Goal: Find contact information: Find contact information

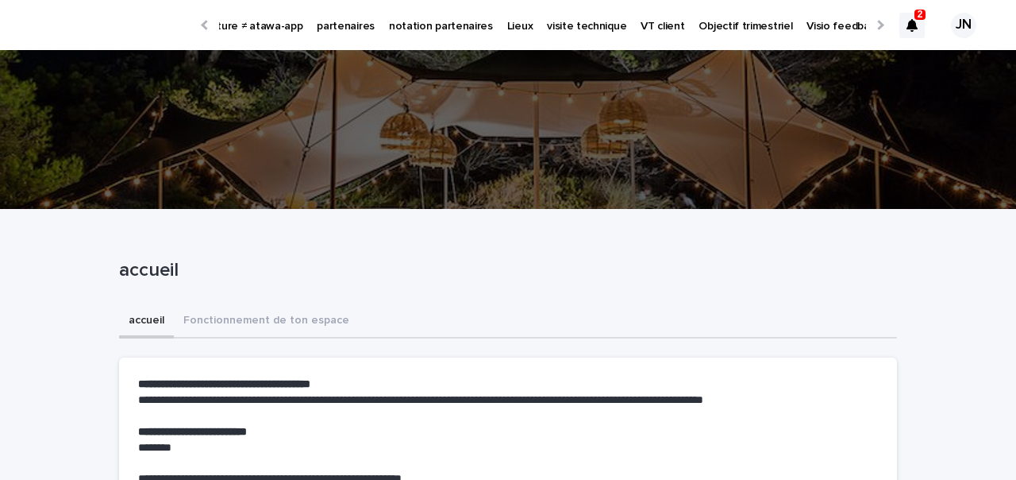
scroll to position [0, 338]
click at [662, 20] on p "Objectif trimestriel" at bounding box center [709, 16] width 94 height 33
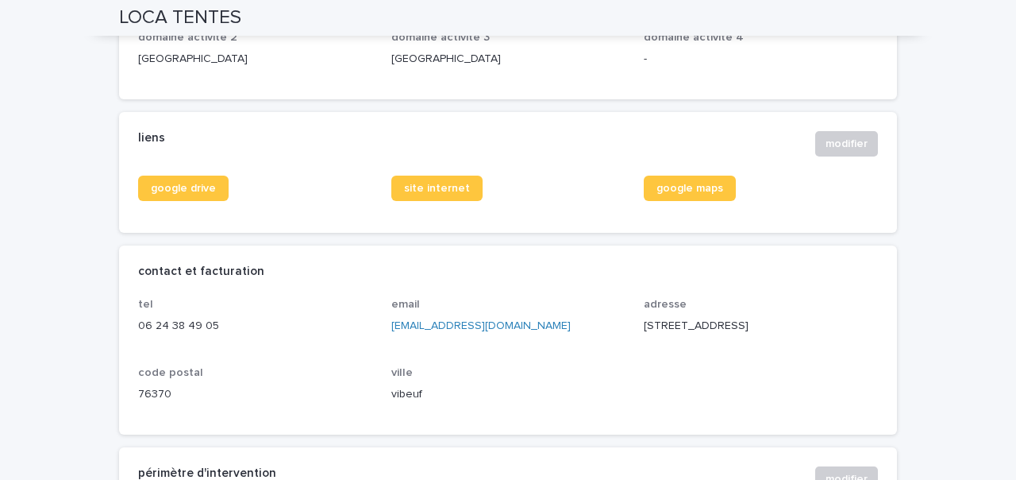
scroll to position [609, 0]
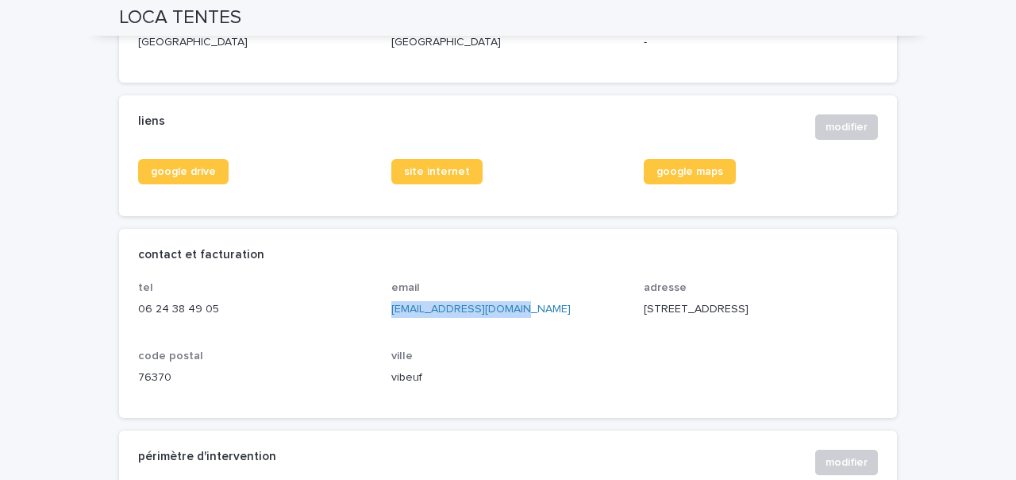
drag, startPoint x: 528, startPoint y: 307, endPoint x: 388, endPoint y: 307, distance: 139.8
click at [388, 307] on div "tel 06 24 38 49 05 email beaunay@loca-tentes.fr adresse 1 Rue des Tourelles cod…" at bounding box center [508, 340] width 740 height 118
copy link "beaunay@loca-tentes.fr"
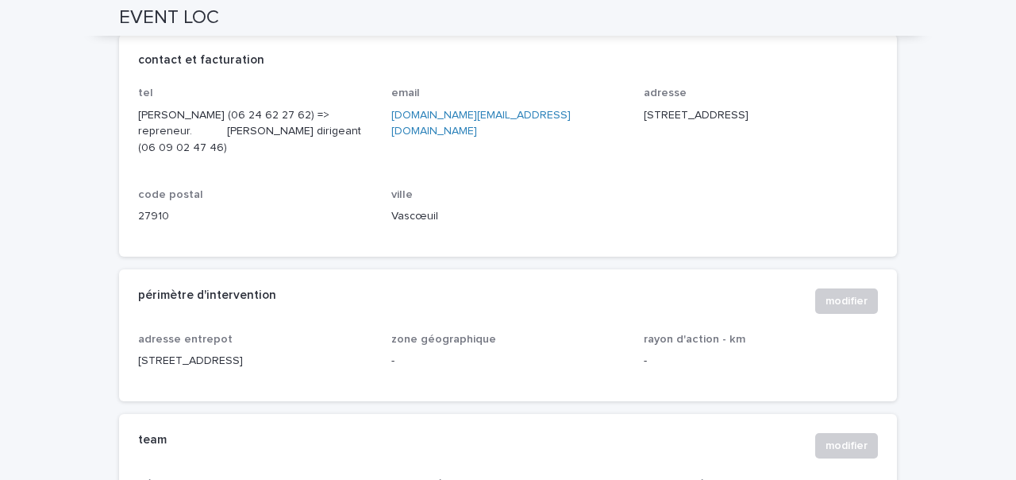
scroll to position [686, 0]
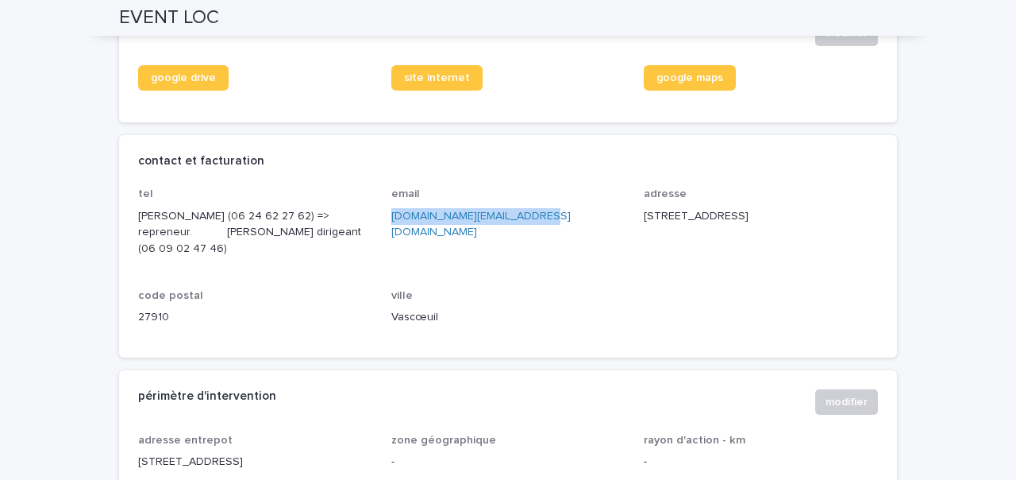
drag, startPoint x: 536, startPoint y: 216, endPoint x: 392, endPoint y: 217, distance: 143.7
click at [392, 217] on p "eventloc.contact@gmail.com" at bounding box center [509, 224] width 234 height 33
copy link "eventloc.contact@gmail.com"
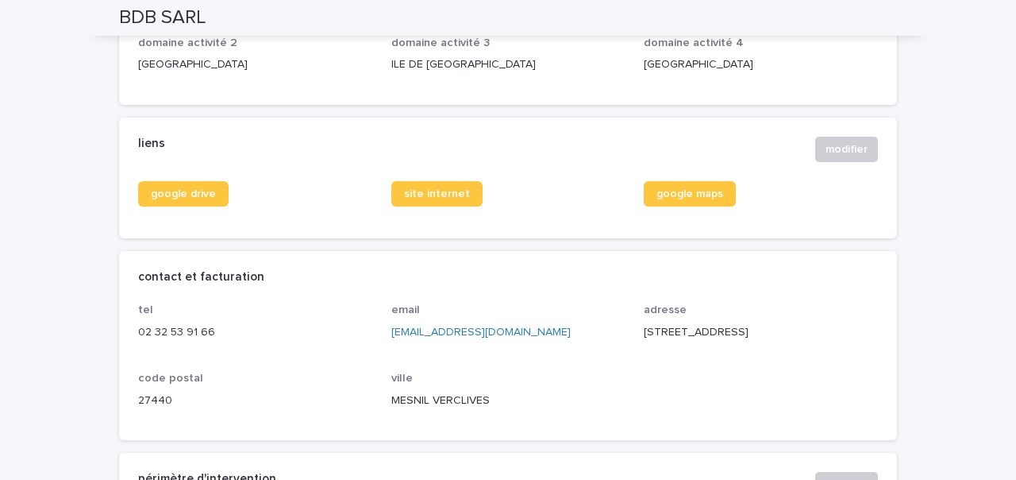
scroll to position [598, 0]
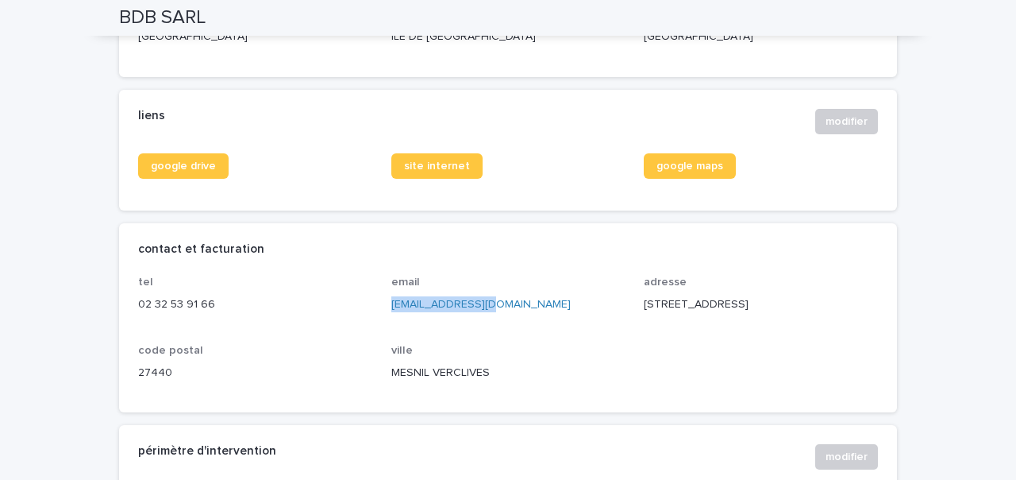
drag, startPoint x: 484, startPoint y: 303, endPoint x: 392, endPoint y: 303, distance: 92.1
click at [392, 303] on p "[EMAIL_ADDRESS][DOMAIN_NAME]" at bounding box center [509, 304] width 234 height 17
copy link "sarlbdb@orange.fr"
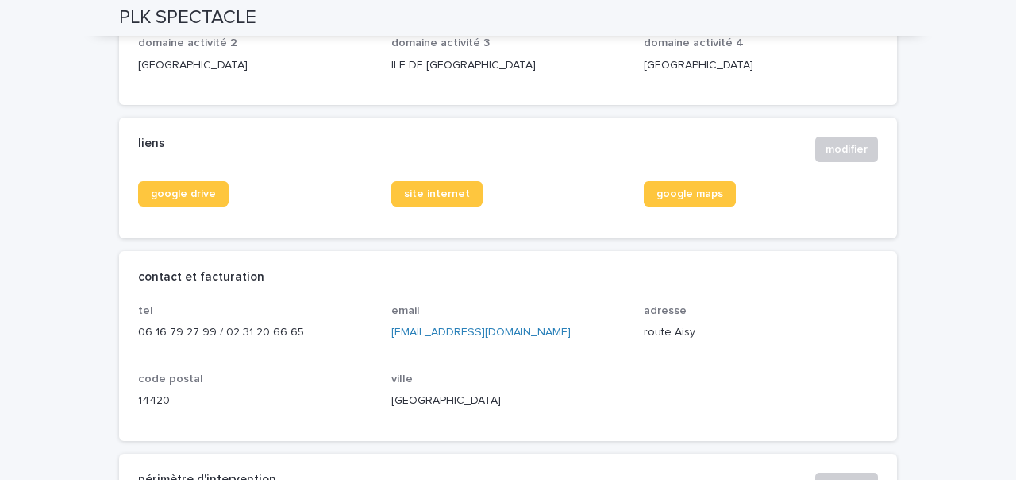
scroll to position [749, 0]
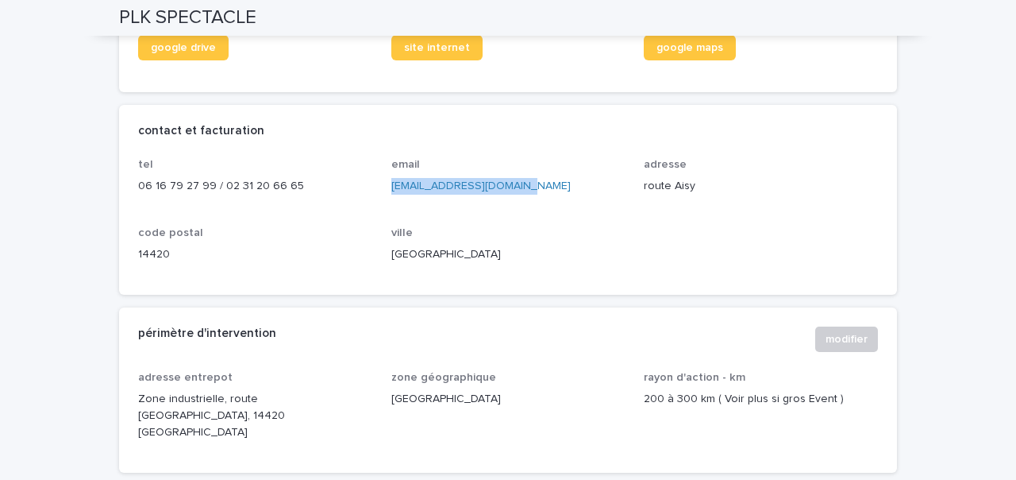
drag, startPoint x: 520, startPoint y: 150, endPoint x: 391, endPoint y: 150, distance: 129.4
click at [390, 158] on div "tel [PHONE_NUMBER] / [PHONE_NUMBER] email [EMAIL_ADDRESS][DOMAIN_NAME] adresse …" at bounding box center [508, 217] width 740 height 118
copy link "[EMAIL_ADDRESS][DOMAIN_NAME]"
